Goal: Transaction & Acquisition: Purchase product/service

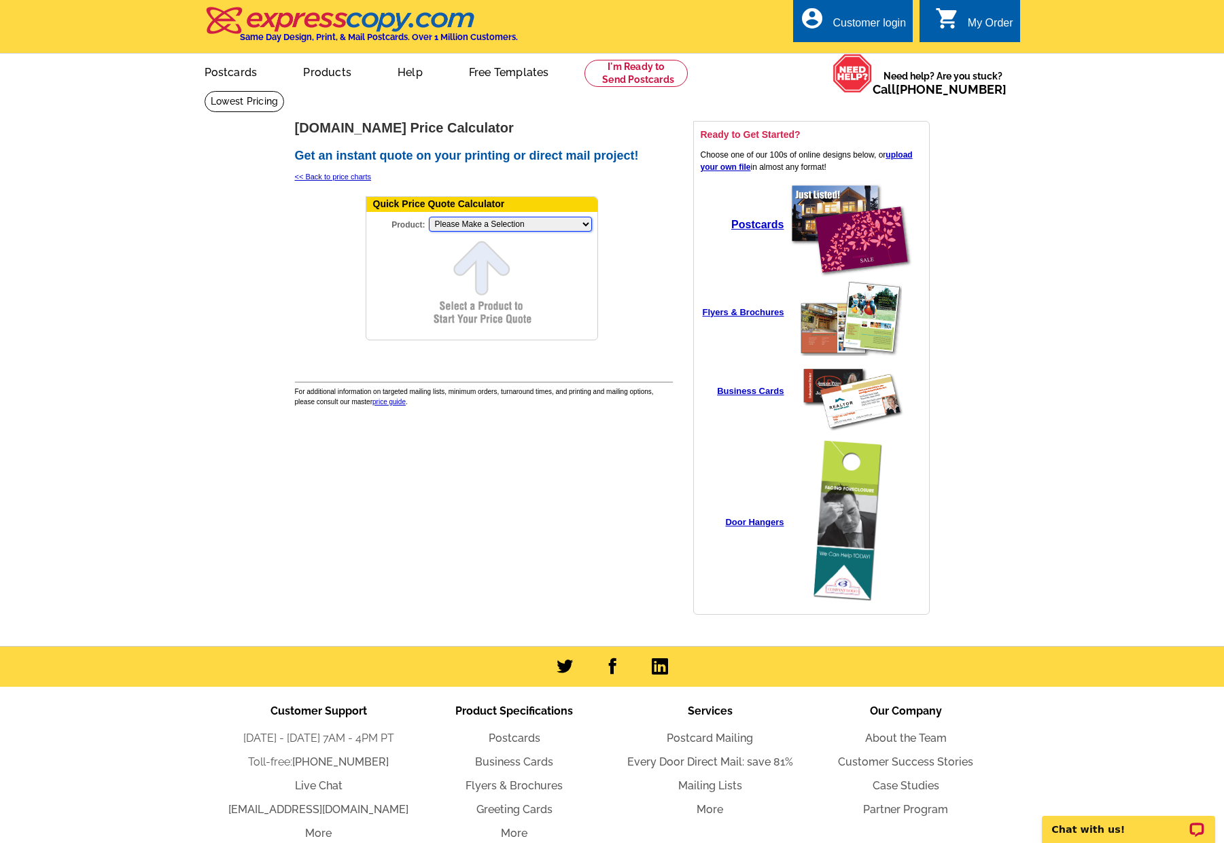
click at [465, 228] on select "Please Make a Selection Jumbo Postcard (5.5" x 8.5") Regular Postcard (4.25" x …" at bounding box center [510, 224] width 163 height 15
select select "3"
click at [429, 217] on select "Please Make a Selection Jumbo Postcard (5.5" x 8.5") Regular Postcard (4.25" x …" at bounding box center [510, 224] width 163 height 15
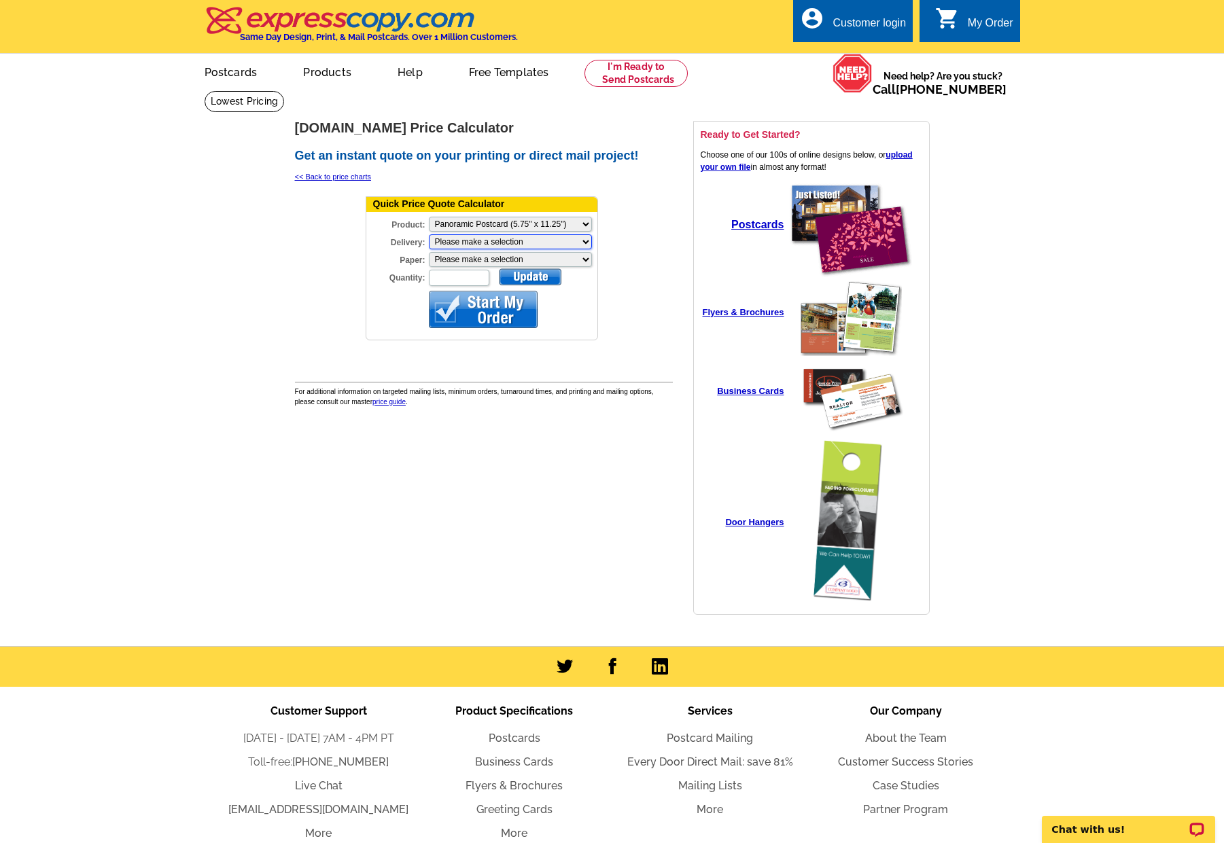
click at [469, 240] on select "Please make a selection Print + Address+USPS First Class Print-Only+Shipped To …" at bounding box center [510, 241] width 163 height 15
select select "3"
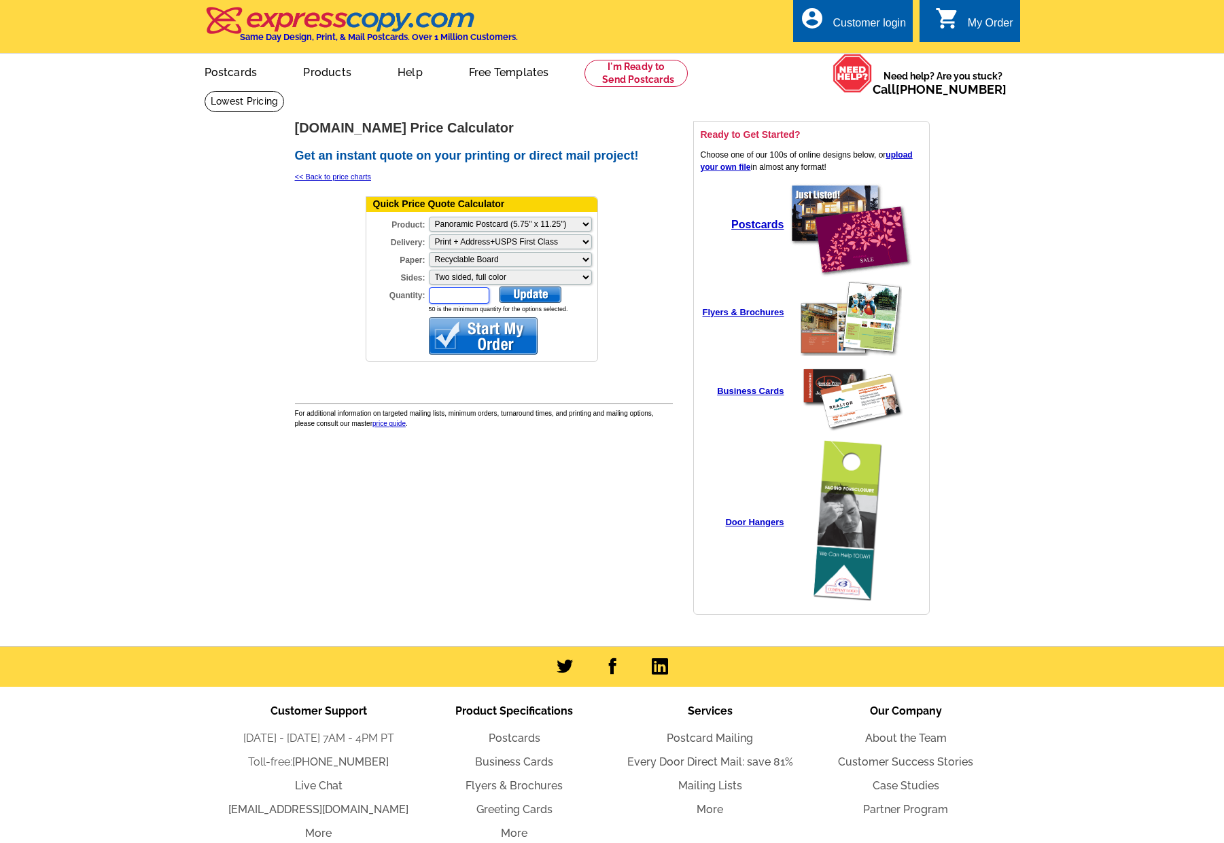
click at [461, 291] on input "Quantity:" at bounding box center [459, 295] width 60 height 16
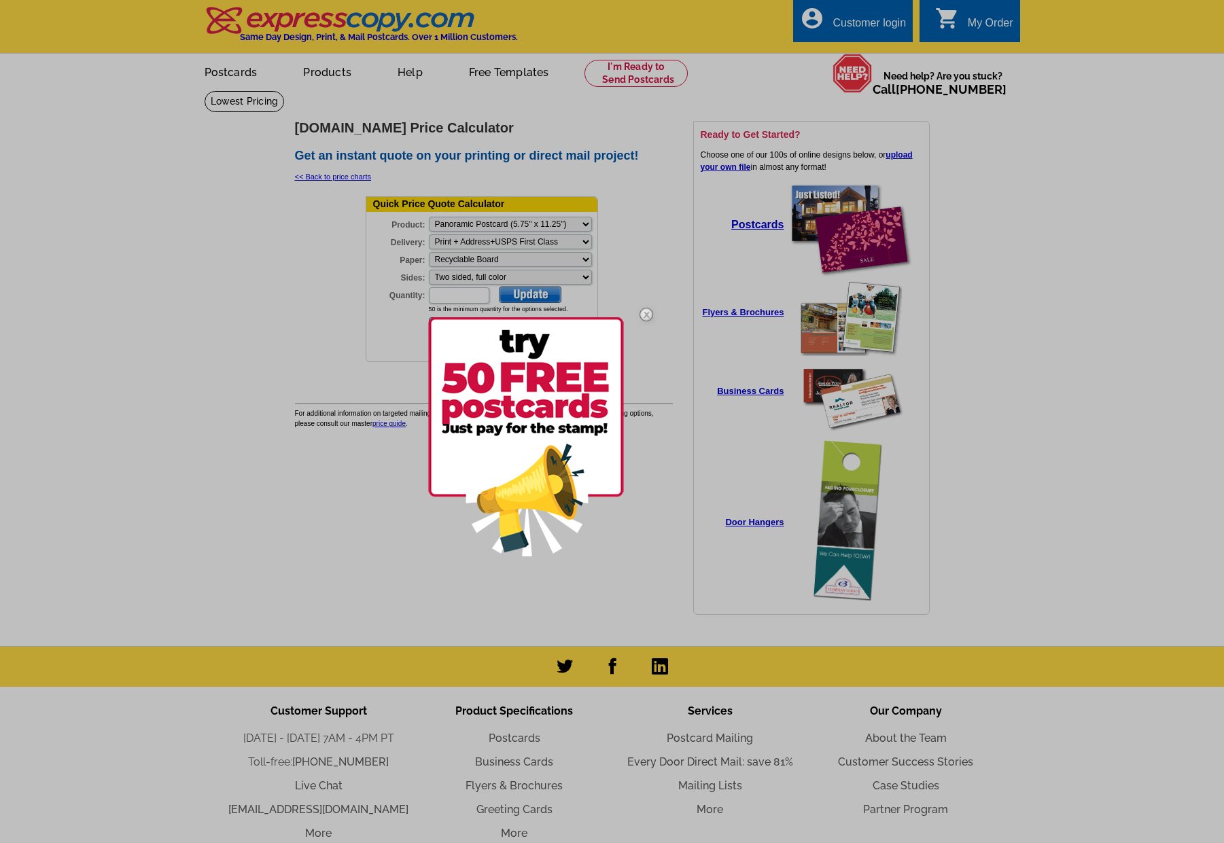
click at [646, 312] on img at bounding box center [645, 314] width 39 height 39
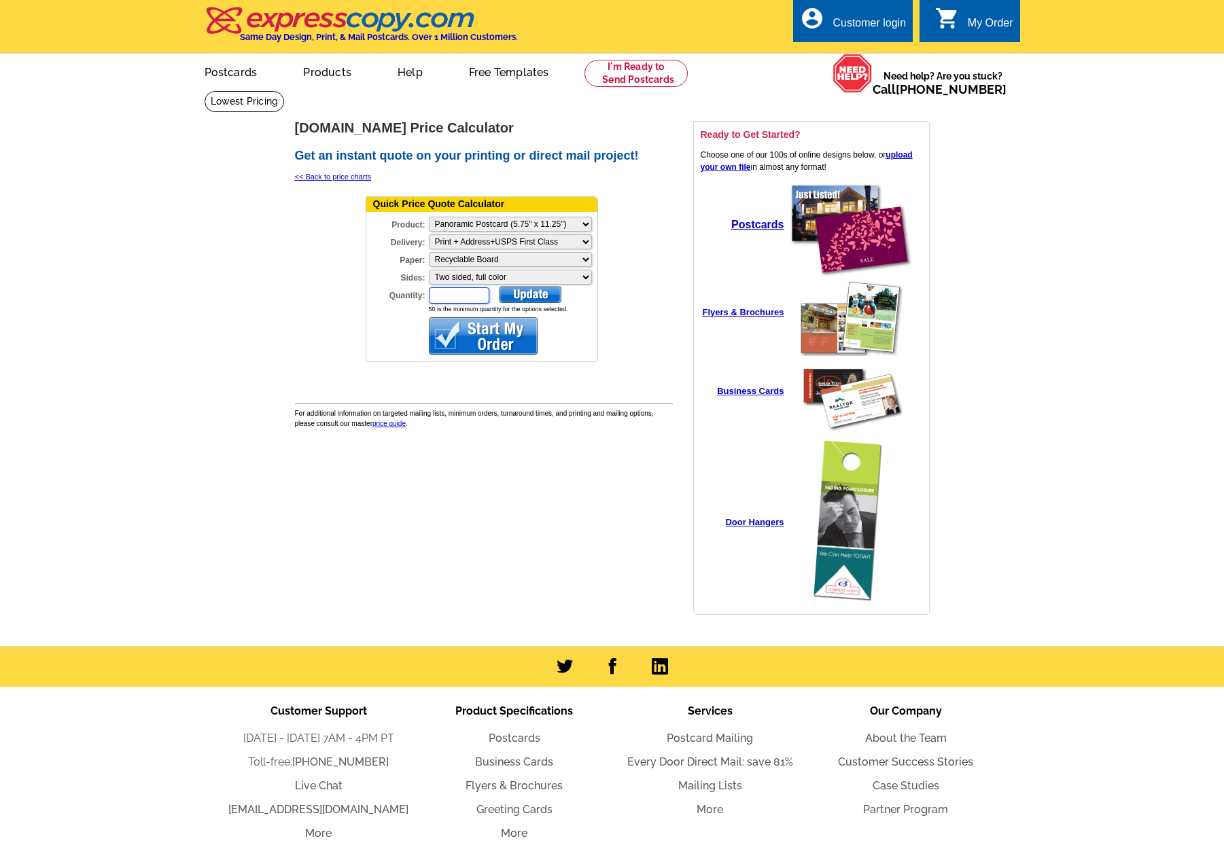
click at [460, 298] on input "Quantity:" at bounding box center [459, 295] width 60 height 16
click at [535, 292] on div at bounding box center [530, 294] width 63 height 17
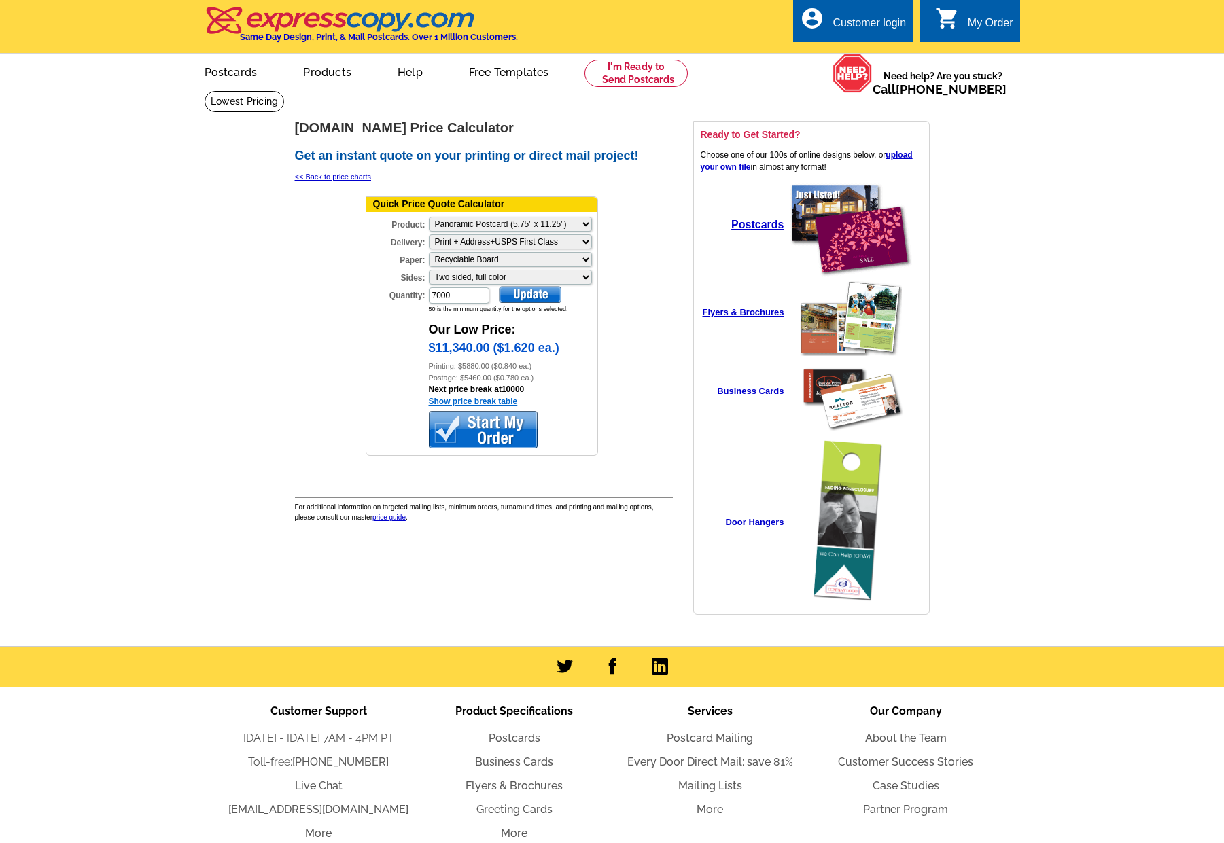
click at [506, 399] on link "Show price break table" at bounding box center [473, 402] width 89 height 10
click at [459, 293] on input "7000" at bounding box center [459, 295] width 60 height 16
click at [528, 294] on div at bounding box center [530, 294] width 63 height 17
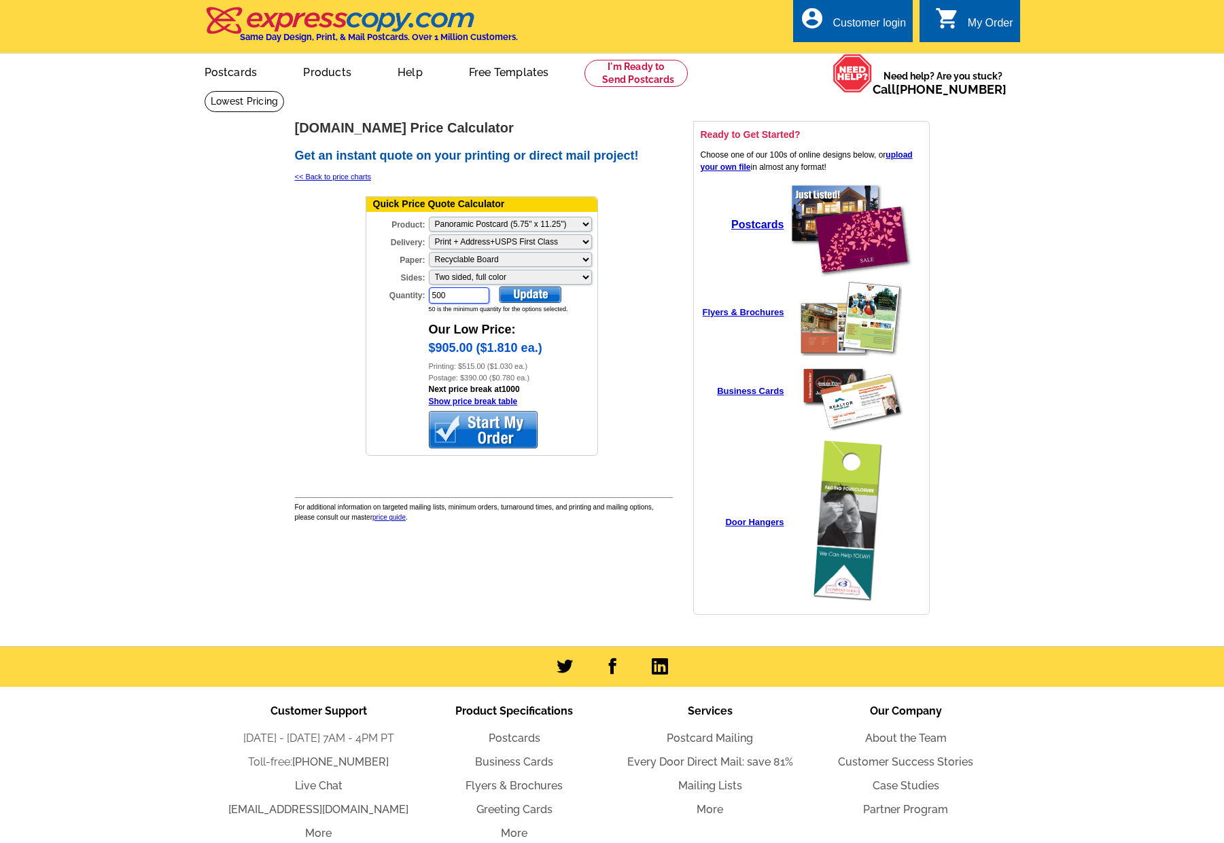
click at [463, 296] on input "500" at bounding box center [459, 295] width 60 height 16
click at [545, 298] on div at bounding box center [530, 294] width 63 height 17
click at [449, 296] on input "5000" at bounding box center [459, 295] width 60 height 16
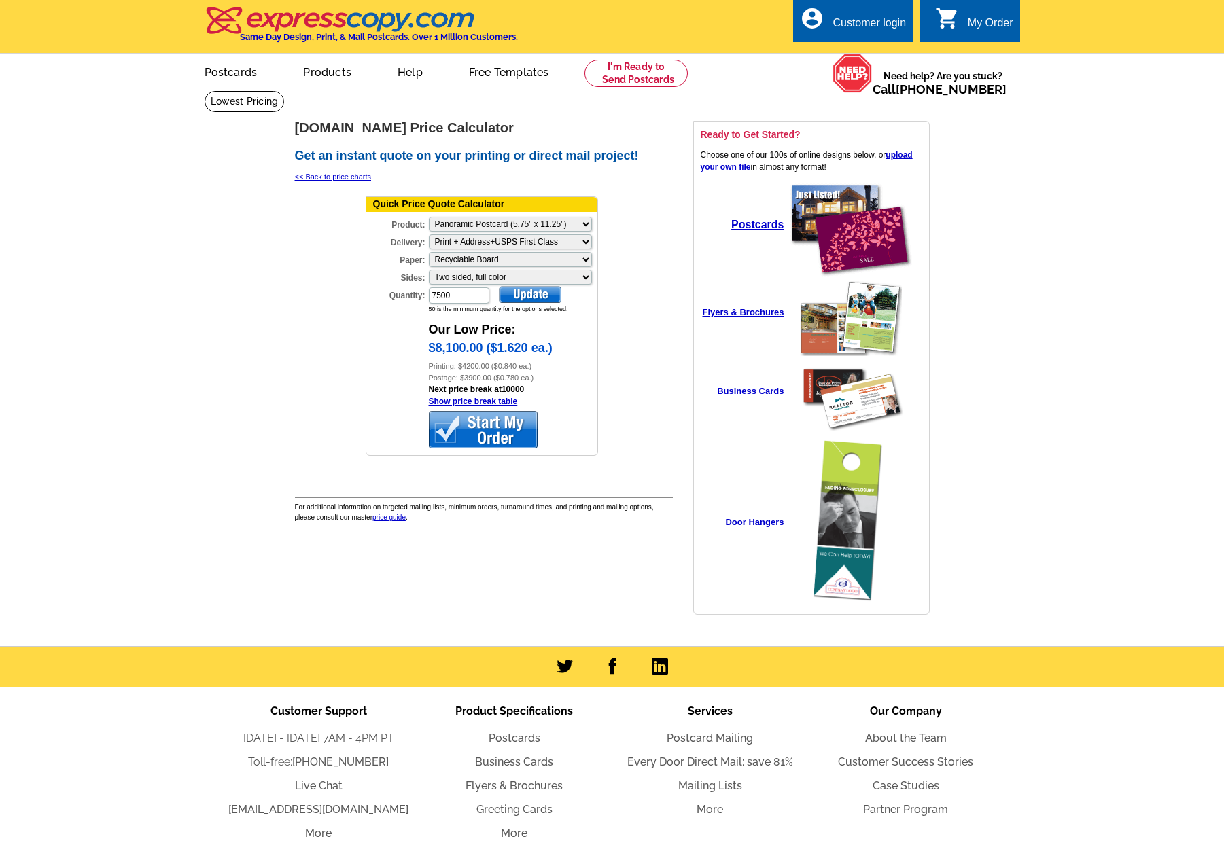
click at [527, 294] on div at bounding box center [530, 294] width 63 height 17
drag, startPoint x: 459, startPoint y: 294, endPoint x: 399, endPoint y: 290, distance: 60.6
click at [399, 290] on div "Quantity: 7500" at bounding box center [428, 295] width 124 height 19
type input "10000"
click at [510, 300] on div at bounding box center [530, 294] width 63 height 17
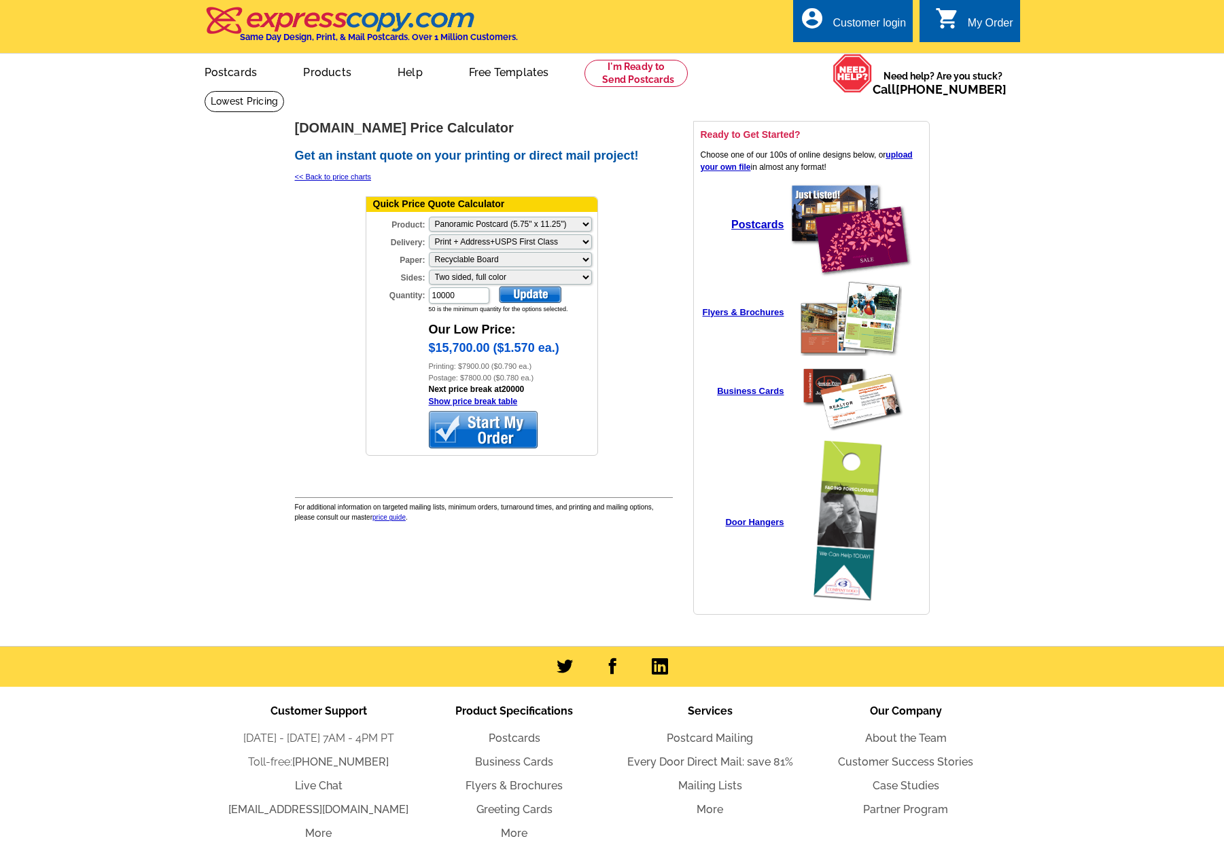
click at [1090, 196] on main "expresscopy.com > Price Guide > Price Calculator expresscopy.com Price Calculat…" at bounding box center [612, 368] width 1224 height 556
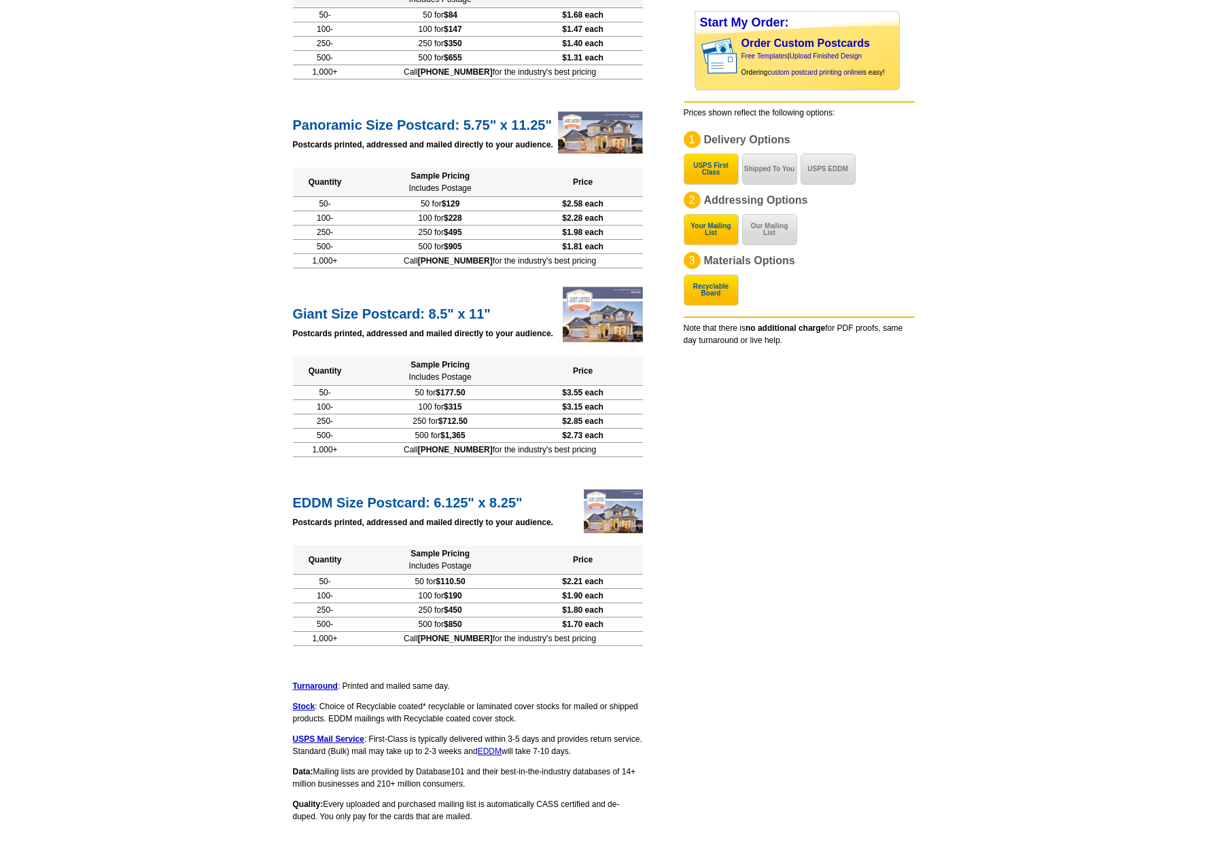
scroll to position [465, 0]
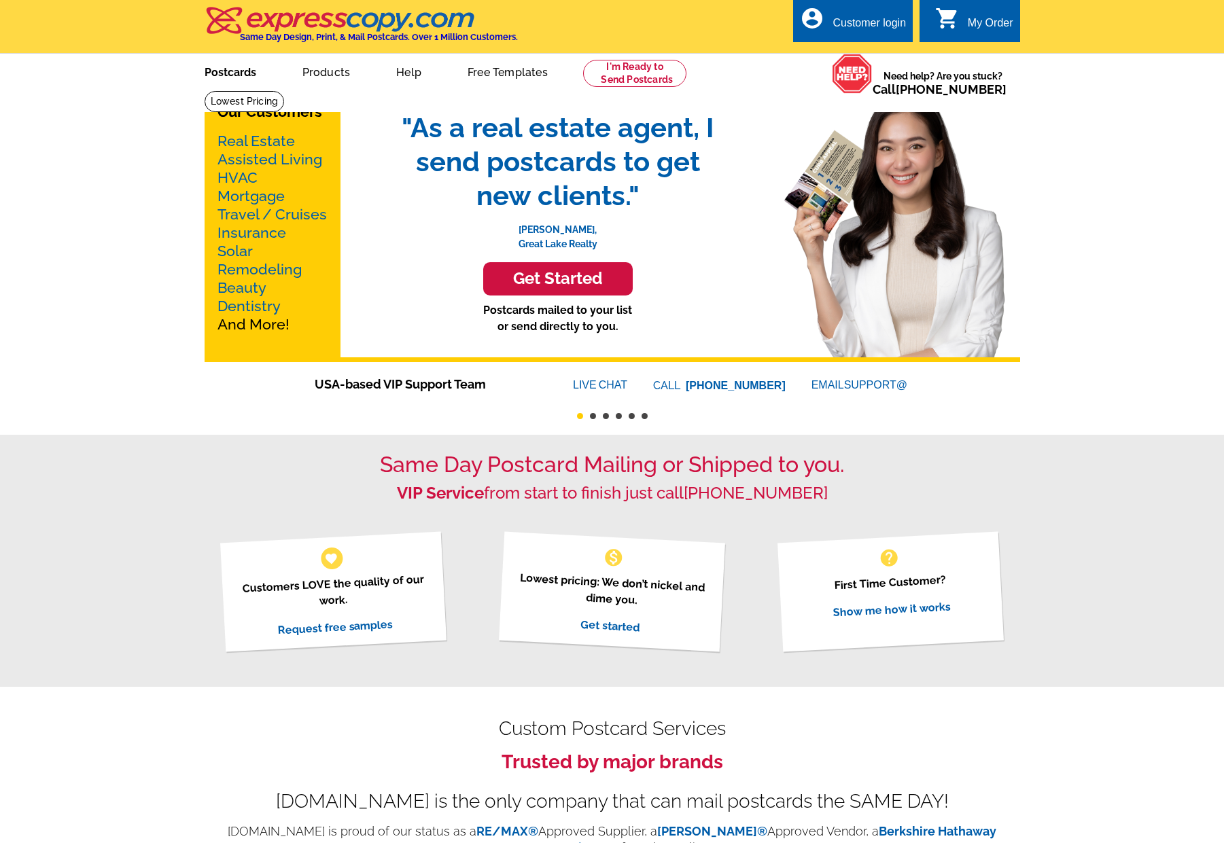
click at [232, 74] on link "Postcards" at bounding box center [230, 71] width 95 height 32
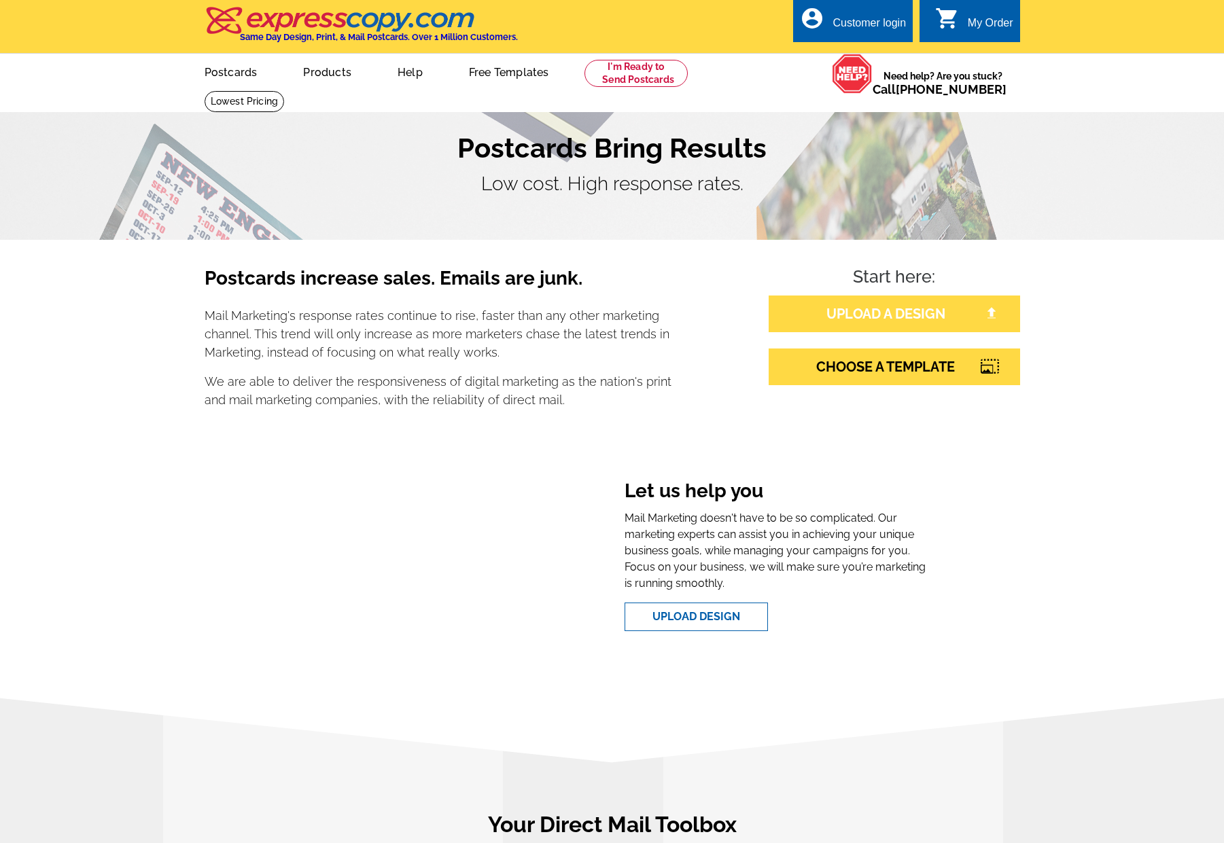
click at [942, 313] on link "UPLOAD A DESIGN" at bounding box center [893, 314] width 251 height 37
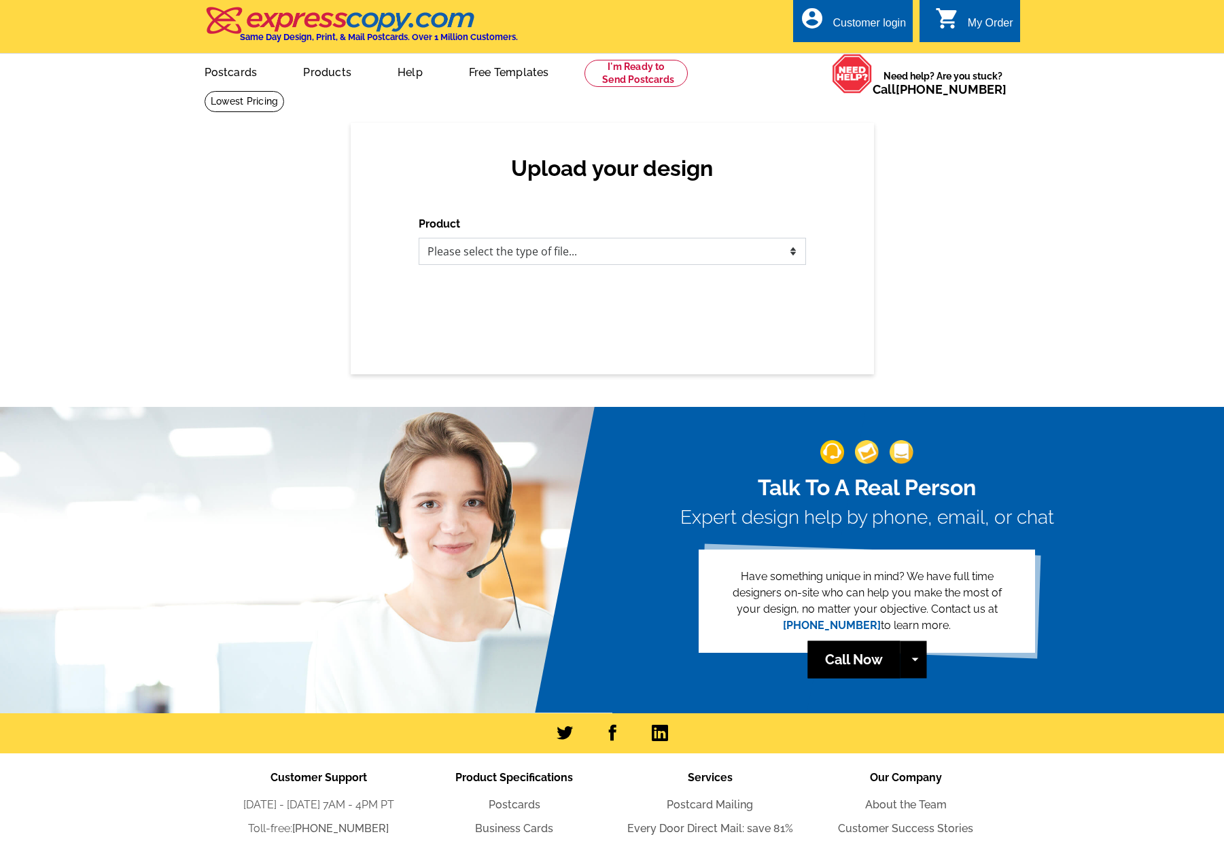
click at [738, 253] on select "Please select the type of file... Postcards Business Cards Letters and flyers G…" at bounding box center [612, 251] width 387 height 27
select select "1"
click at [419, 238] on select "Please select the type of file... Postcards Business Cards Letters and flyers G…" at bounding box center [612, 251] width 387 height 27
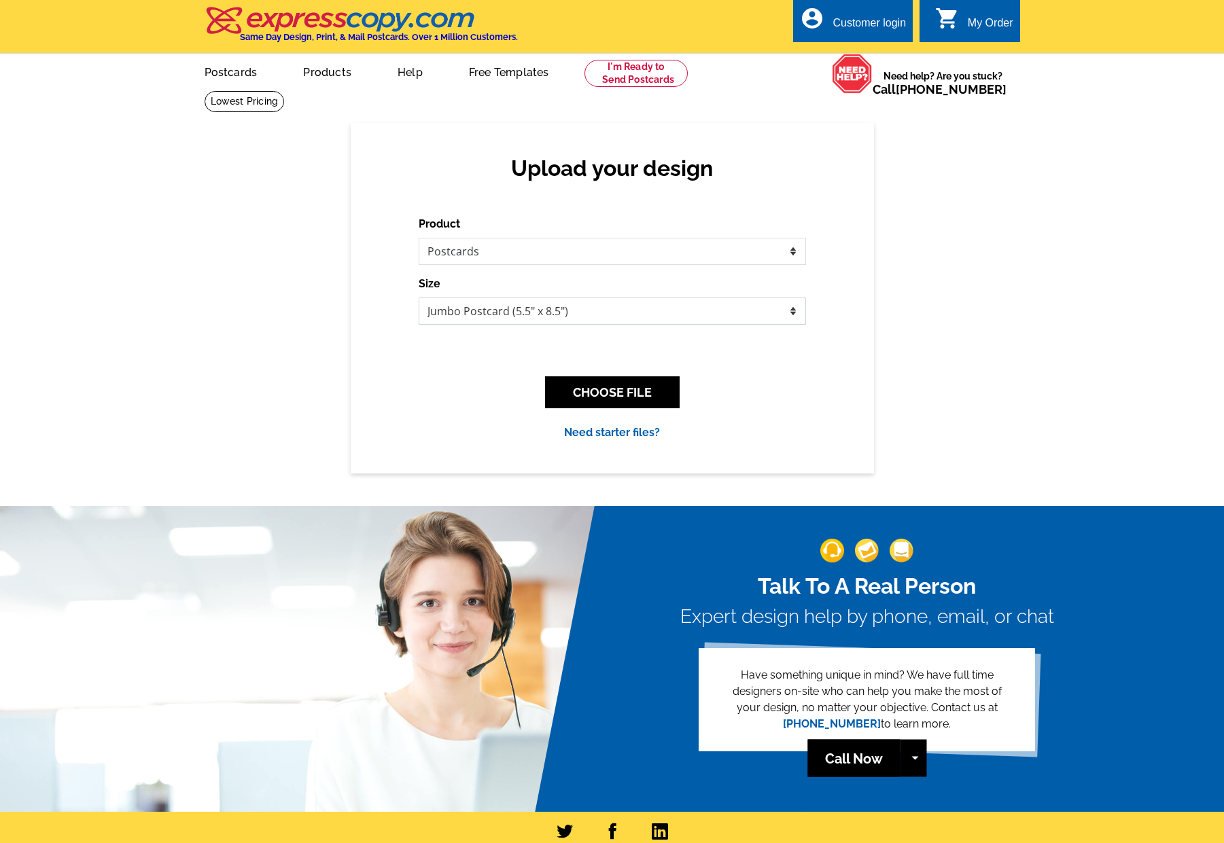
click at [671, 312] on select "Jumbo Postcard (5.5" x 8.5") Regular Postcard (4.25" x 5.6") Panoramic Postcard…" at bounding box center [612, 311] width 387 height 27
